Goal: Information Seeking & Learning: Learn about a topic

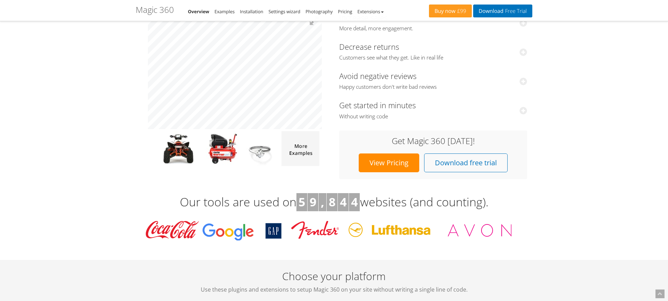
scroll to position [91, 0]
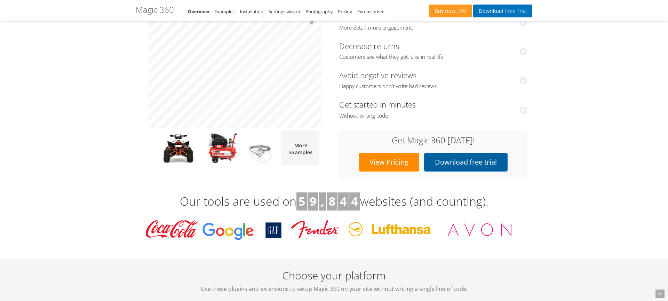
click at [464, 164] on link "Download free trial" at bounding box center [466, 162] width 84 height 19
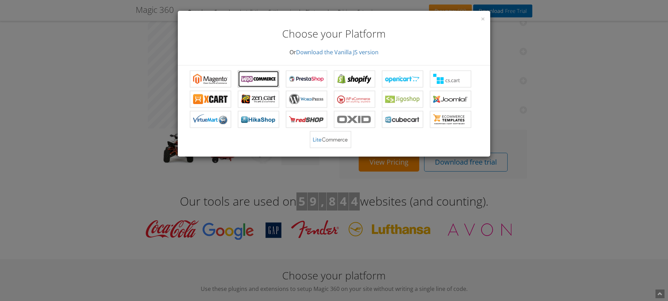
click at [260, 78] on b "Magic 360 for WooCommerce" at bounding box center [258, 79] width 35 height 10
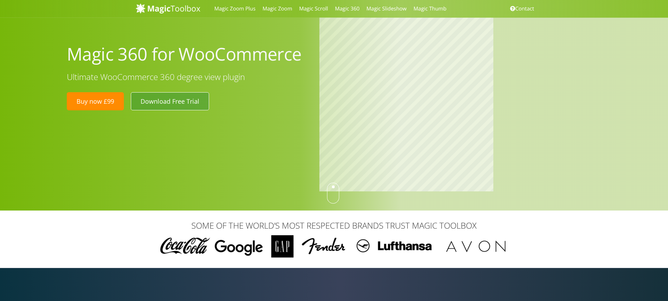
click at [158, 102] on link "Download Free Trial" at bounding box center [170, 101] width 78 height 18
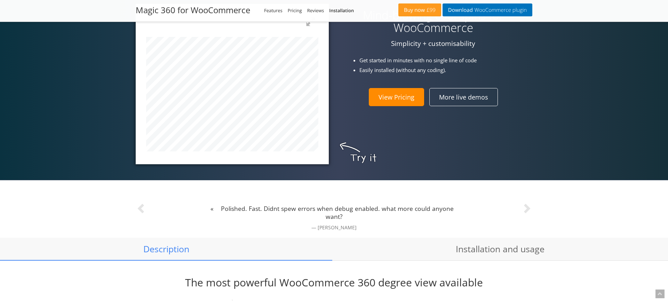
scroll to position [301, 0]
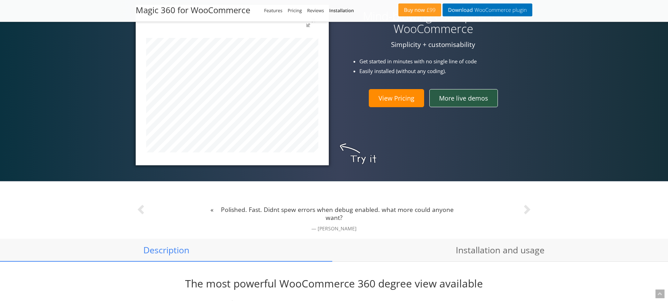
click at [474, 97] on link "More live demos" at bounding box center [463, 98] width 69 height 18
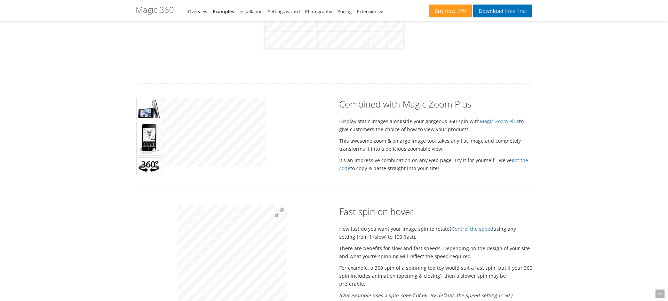
scroll to position [267, 0]
click at [412, 140] on div "Hover to zoom Combined with Magic Zoom Plus Display static images alongside you…" at bounding box center [334, 135] width 407 height 79
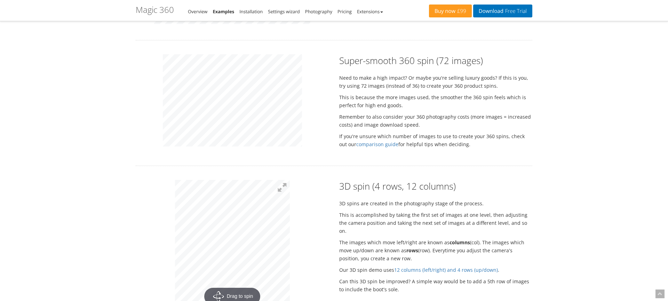
scroll to position [708, 0]
click at [393, 111] on div "Super-smooth 360 spin (72 images) Need to make a high impact? Or maybe you're s…" at bounding box center [334, 101] width 407 height 97
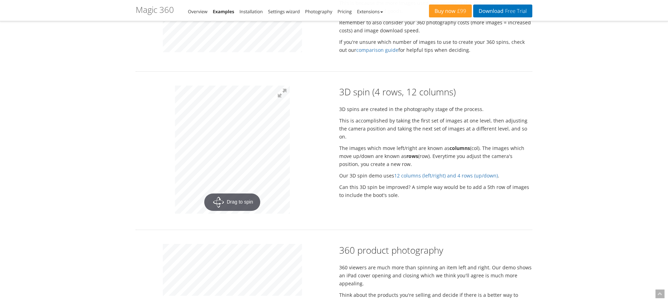
scroll to position [805, 0]
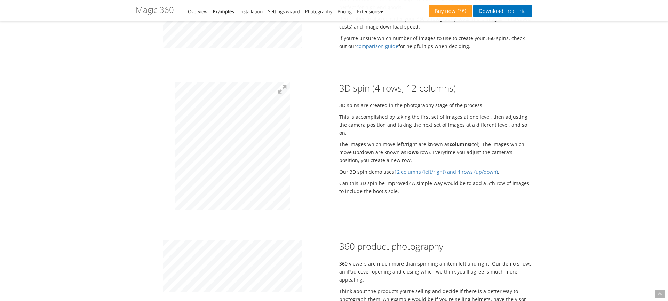
click at [277, 39] on div "Rotate your products as a 360 spin 10 beautiful examples to spin your products …" at bounding box center [334, 74] width 397 height 1665
click at [239, 301] on html "Magic Zoom Plus Magic Zoom Magic Scroll Magic 360 Magic Slideshow Magic Thumb C…" at bounding box center [334, 131] width 668 height 1872
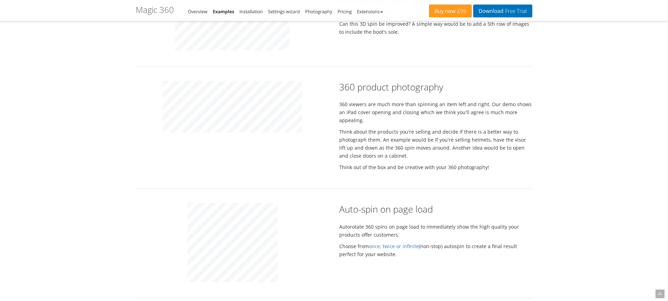
scroll to position [965, 0]
click at [425, 126] on div "360 product photography 360 viewers are much more than spinning an item left an…" at bounding box center [334, 127] width 407 height 94
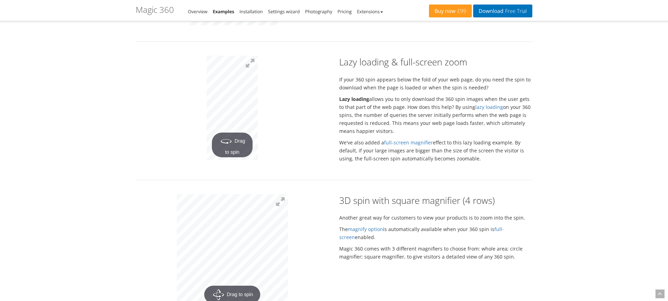
scroll to position [1220, 0]
click at [396, 130] on div "Lazy loading & full-screen zoom If your 360 spin appears below the fold of your…" at bounding box center [334, 111] width 407 height 110
click at [391, 140] on link "full-screen magnifier" at bounding box center [408, 143] width 49 height 7
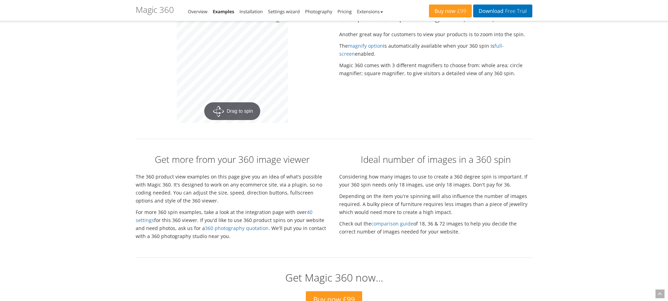
scroll to position [1406, 0]
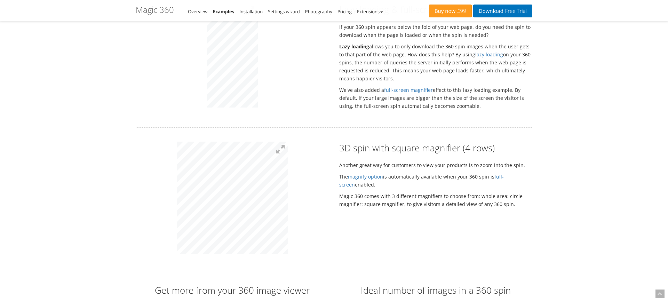
scroll to position [1271, 0]
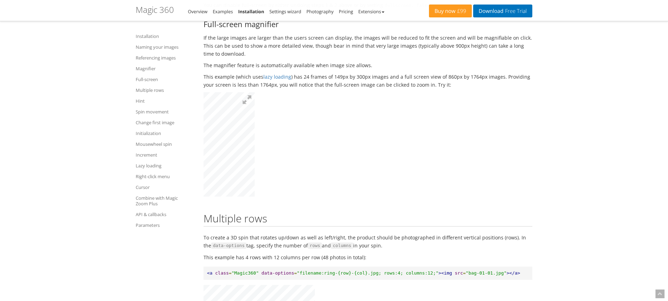
scroll to position [1975, 0]
